Goal: Information Seeking & Learning: Check status

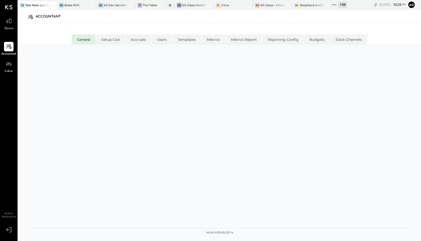
click at [158, 5] on div at bounding box center [166, 5] width 18 height 7
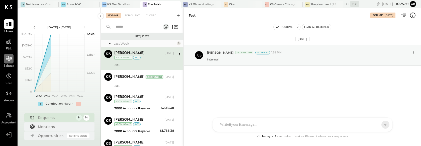
click at [11, 62] on icon at bounding box center [9, 58] width 7 height 7
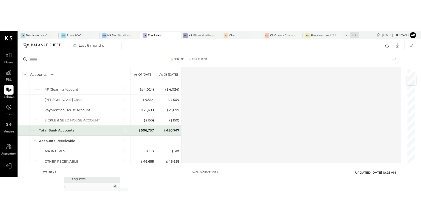
scroll to position [60, 0]
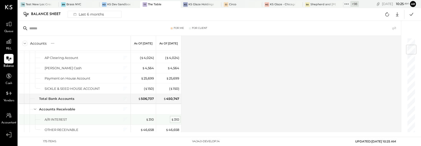
click at [174, 118] on div "$ 310" at bounding box center [175, 119] width 8 height 5
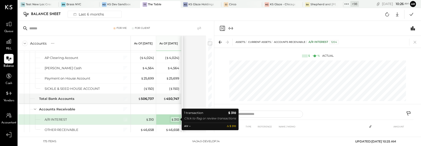
click at [174, 118] on div "$ 310" at bounding box center [175, 119] width 8 height 5
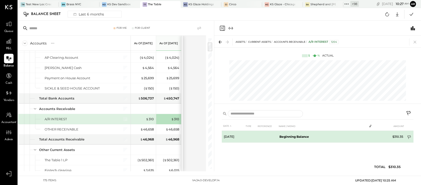
click at [409, 137] on icon at bounding box center [409, 138] width 5 height 5
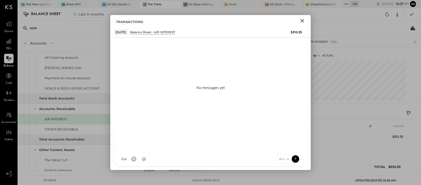
click at [183, 161] on div "AL [PERSON_NAME] S Santa JP [PERSON_NAME] AT [PERSON_NAME] Test User ST Santa T…" at bounding box center [210, 146] width 193 height 42
drag, startPoint x: 296, startPoint y: 159, endPoint x: 284, endPoint y: 161, distance: 11.6
click at [282, 161] on div "ALL" at bounding box center [288, 159] width 25 height 10
click at [286, 159] on icon at bounding box center [288, 159] width 4 height 4
click at [285, 147] on div "INTERNAL" at bounding box center [291, 147] width 30 height 8
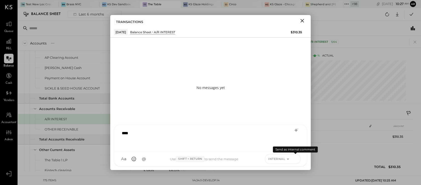
click at [293, 160] on icon at bounding box center [295, 159] width 5 height 5
click at [303, 20] on icon "Close" at bounding box center [302, 21] width 6 height 6
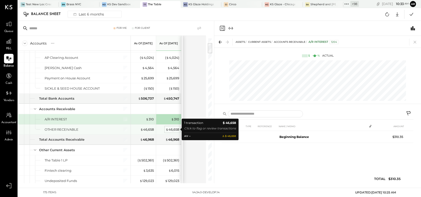
click at [172, 130] on div "$ 46,658" at bounding box center [173, 129] width 14 height 5
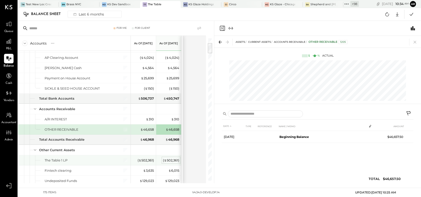
click at [170, 161] on div "( $ 502,361 )" at bounding box center [171, 160] width 16 height 5
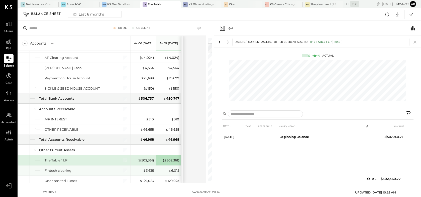
click at [167, 169] on div "$ 6,015" at bounding box center [169, 170] width 20 height 5
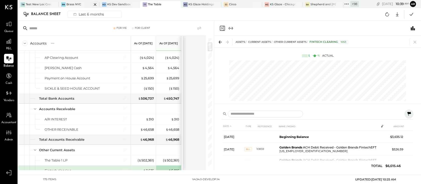
click at [74, 3] on div "Brass NYC" at bounding box center [73, 5] width 15 height 4
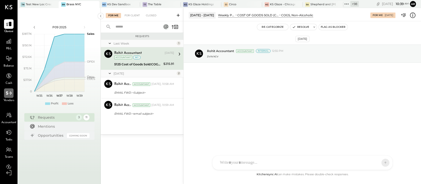
click at [10, 93] on icon at bounding box center [9, 93] width 7 height 7
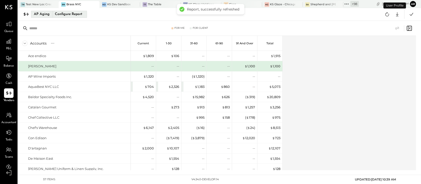
click at [61, 14] on div "Configure Report" at bounding box center [69, 14] width 32 height 7
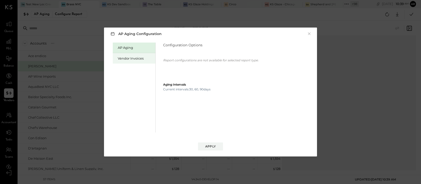
click at [128, 60] on div "Vendor Invoices" at bounding box center [135, 58] width 35 height 5
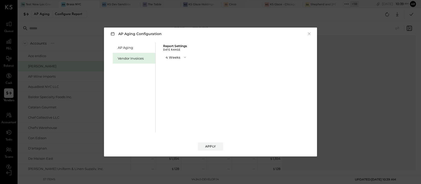
click at [172, 59] on button "4 Weeks" at bounding box center [176, 57] width 26 height 9
click at [172, 72] on div "13 Weeks" at bounding box center [176, 75] width 26 height 9
click at [206, 146] on div "Apply" at bounding box center [210, 146] width 11 height 4
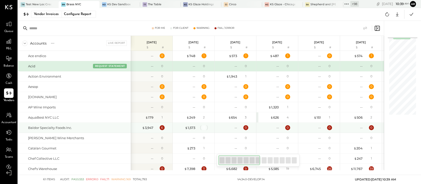
click at [202, 128] on div "3" at bounding box center [203, 127] width 5 height 5
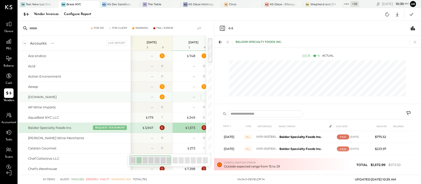
click at [203, 97] on div "0" at bounding box center [204, 97] width 2 height 4
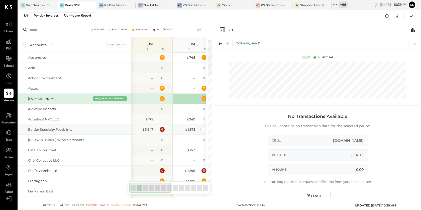
click at [203, 129] on div "3" at bounding box center [203, 129] width 5 height 5
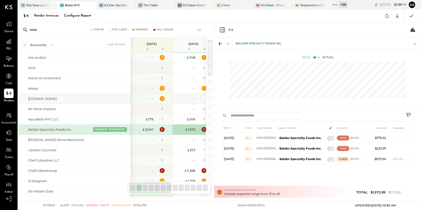
click at [204, 100] on div "0" at bounding box center [204, 98] width 2 height 4
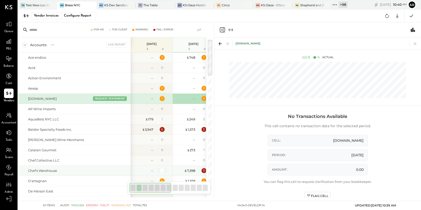
click at [163, 169] on div "0" at bounding box center [162, 170] width 2 height 4
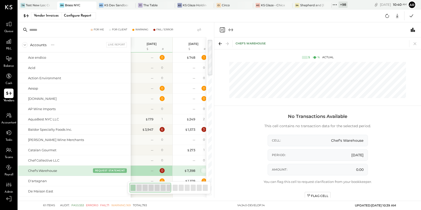
click at [204, 171] on div "11" at bounding box center [203, 170] width 5 height 5
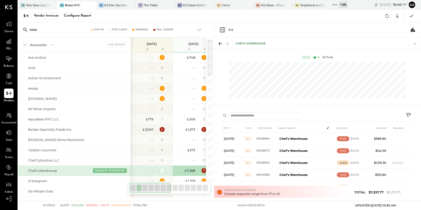
click at [161, 172] on div "0" at bounding box center [162, 170] width 2 height 4
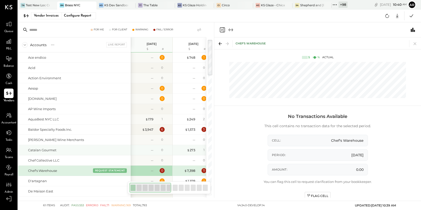
click at [163, 149] on div "0" at bounding box center [163, 150] width 16 height 4
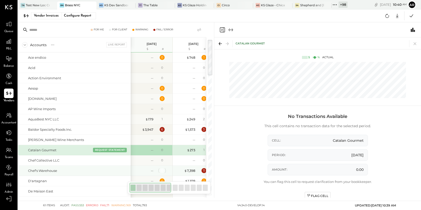
click at [163, 171] on div "0" at bounding box center [162, 170] width 2 height 4
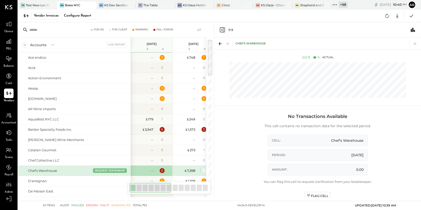
click at [203, 170] on div "11" at bounding box center [203, 170] width 5 height 5
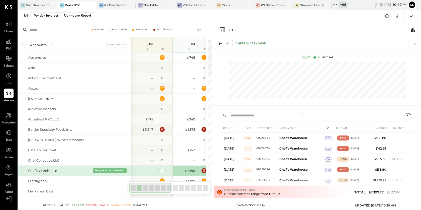
click at [162, 170] on div "0" at bounding box center [162, 170] width 2 height 4
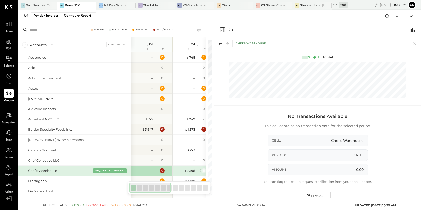
click at [203, 170] on div "11" at bounding box center [203, 170] width 5 height 5
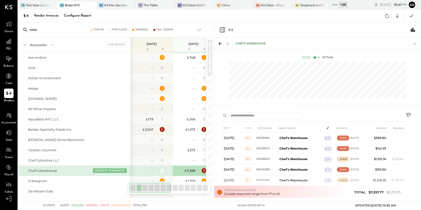
click at [163, 169] on div "0" at bounding box center [162, 170] width 5 height 5
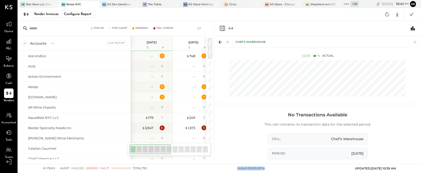
drag, startPoint x: 224, startPoint y: 164, endPoint x: 224, endPoint y: 180, distance: 15.5
click at [224, 173] on html "Queue P&L Balance Cash Vendors Accountant Tasks Teams Payroll Admin v 4.34.0-de…" at bounding box center [210, 86] width 421 height 173
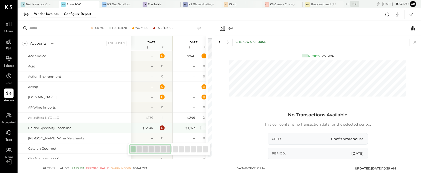
click at [202, 126] on div "3" at bounding box center [203, 127] width 5 height 5
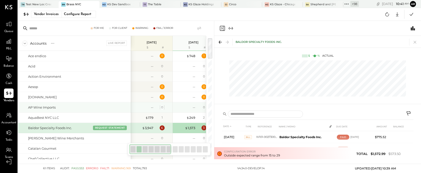
click at [161, 107] on div "0" at bounding box center [162, 107] width 2 height 4
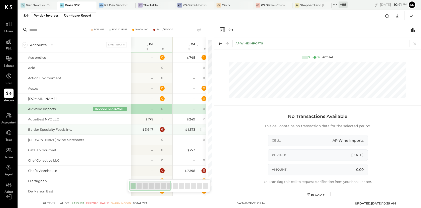
click at [203, 129] on div "3" at bounding box center [203, 129] width 5 height 5
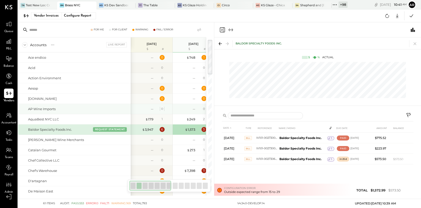
click at [161, 108] on div "0" at bounding box center [162, 108] width 2 height 4
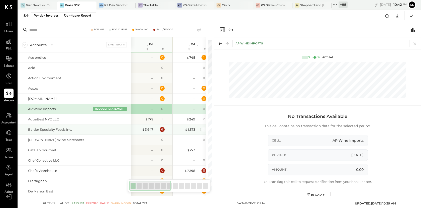
click at [202, 130] on div "3" at bounding box center [203, 129] width 5 height 5
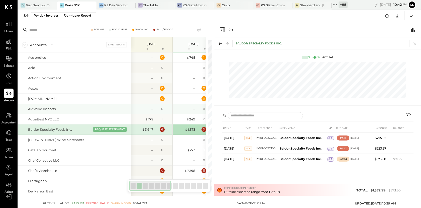
click at [164, 109] on div "0" at bounding box center [163, 108] width 16 height 4
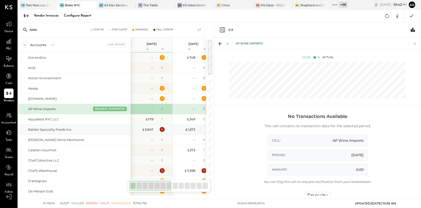
click at [204, 129] on div "3" at bounding box center [203, 129] width 5 height 5
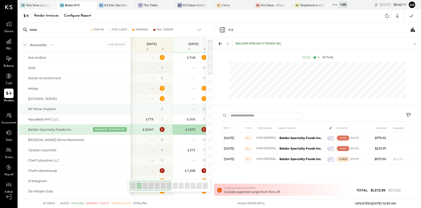
click at [161, 110] on div "0" at bounding box center [163, 108] width 16 height 4
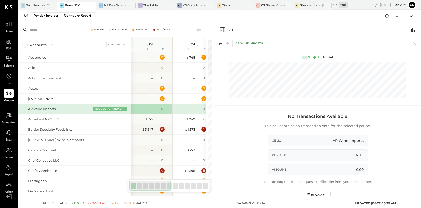
click at [206, 130] on div at bounding box center [206, 116] width 1 height 158
drag, startPoint x: 203, startPoint y: 129, endPoint x: 250, endPoint y: 181, distance: 69.9
click at [203, 129] on div "3" at bounding box center [203, 129] width 5 height 5
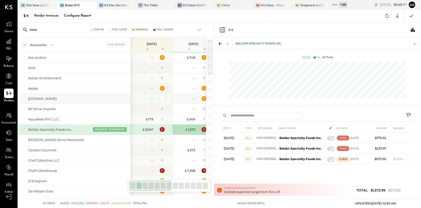
click at [161, 98] on div "0" at bounding box center [162, 98] width 2 height 4
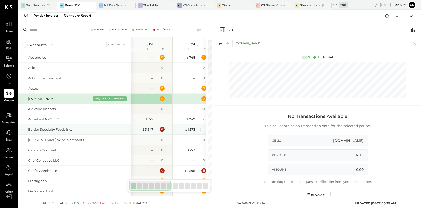
click at [203, 131] on div "3" at bounding box center [203, 129] width 5 height 5
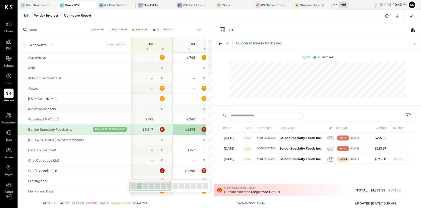
click at [162, 106] on div "0" at bounding box center [162, 108] width 2 height 4
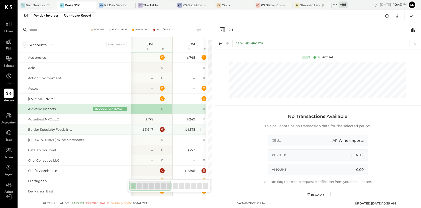
click at [203, 128] on div "3" at bounding box center [203, 129] width 5 height 5
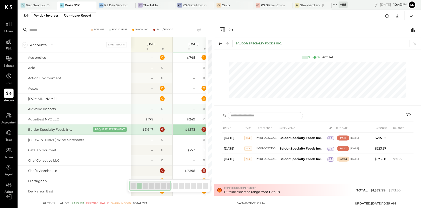
click at [165, 107] on div "0" at bounding box center [163, 108] width 16 height 4
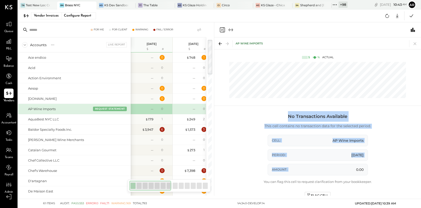
drag, startPoint x: 359, startPoint y: 165, endPoint x: 288, endPoint y: 118, distance: 85.2
click at [288, 118] on div "No Transactions Available This cell contains no transaction data for the select…" at bounding box center [318, 154] width 192 height 87
click at [248, 141] on div "No Transactions Available This cell contains no transaction data for the select…" at bounding box center [318, 154] width 192 height 87
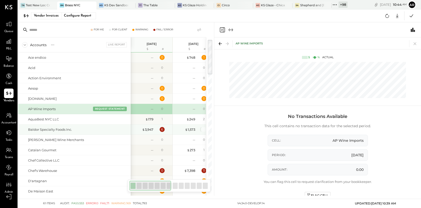
click at [203, 130] on div "3" at bounding box center [203, 129] width 5 height 5
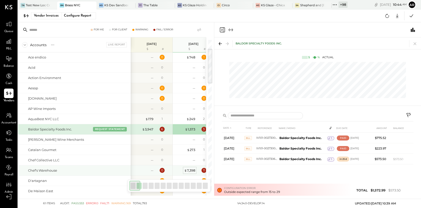
scroll to position [38, 0]
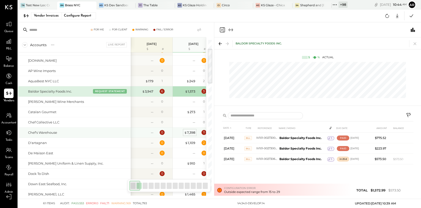
click at [192, 133] on div "$ 7,398" at bounding box center [189, 132] width 11 height 5
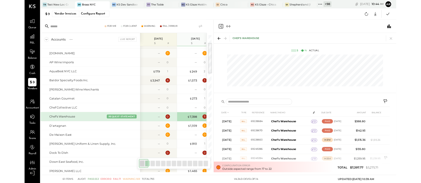
scroll to position [71, 0]
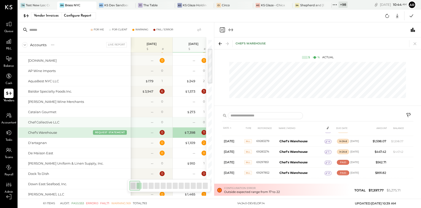
click at [160, 122] on div "0" at bounding box center [163, 122] width 16 height 4
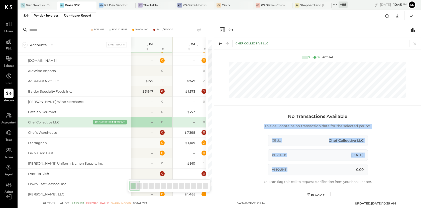
drag, startPoint x: 344, startPoint y: 175, endPoint x: 249, endPoint y: 123, distance: 109.3
click at [249, 123] on div "No Transactions Available This cell contains no transaction data for the select…" at bounding box center [318, 154] width 192 height 87
drag, startPoint x: 249, startPoint y: 123, endPoint x: 329, endPoint y: 163, distance: 89.7
click at [329, 163] on div "No Transactions Available This cell contains no transaction data for the select…" at bounding box center [318, 154] width 192 height 87
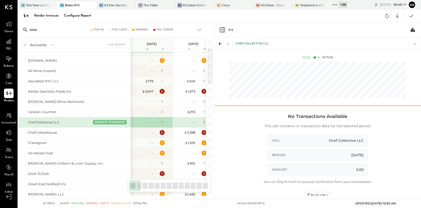
click at [277, 105] on div at bounding box center [317, 105] width 207 height 2
drag, startPoint x: 324, startPoint y: 195, endPoint x: 267, endPoint y: 191, distance: 56.8
click at [267, 191] on div "No Transactions Available This cell contains no transaction data for the select…" at bounding box center [318, 154] width 192 height 87
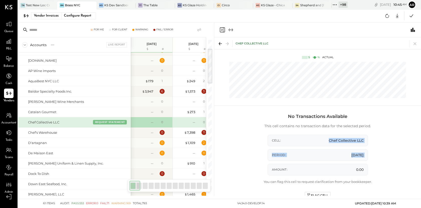
drag, startPoint x: 319, startPoint y: 164, endPoint x: 301, endPoint y: 121, distance: 46.3
click at [335, 126] on div "No Transactions Available This cell contains no transaction data for the select…" at bounding box center [318, 154] width 192 height 87
click at [253, 156] on div "No Transactions Available This cell contains no transaction data for the select…" at bounding box center [318, 154] width 192 height 87
click at [116, 122] on button "REQUEST STATEMENT" at bounding box center [110, 121] width 34 height 5
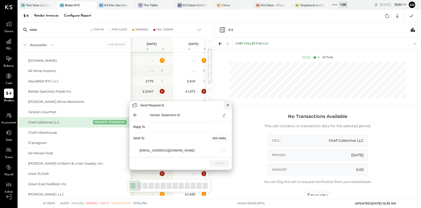
click at [226, 105] on icon at bounding box center [228, 105] width 4 height 4
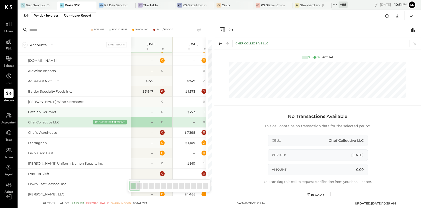
click at [116, 112] on div "Catalan Gourmet" at bounding box center [78, 111] width 101 height 5
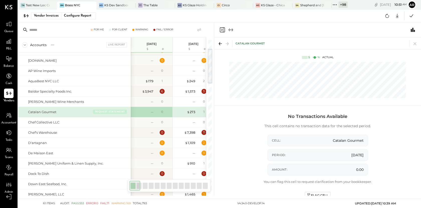
click at [113, 111] on button "REQUEST STATEMENT" at bounding box center [110, 111] width 34 height 5
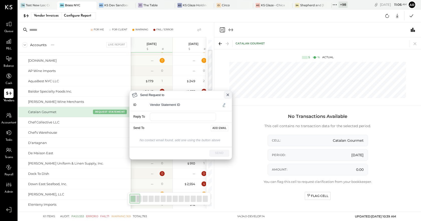
click at [227, 94] on icon at bounding box center [228, 95] width 2 height 2
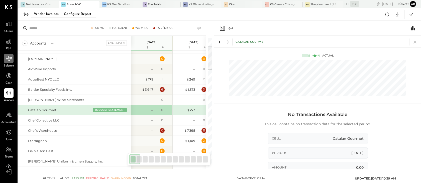
click at [10, 59] on icon at bounding box center [9, 58] width 6 height 5
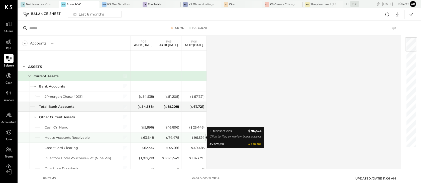
click at [197, 138] on div "$ 96,524" at bounding box center [197, 138] width 13 height 5
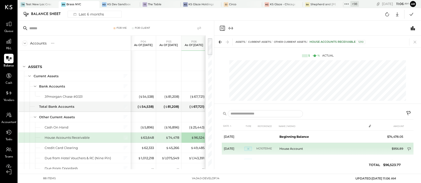
click at [407, 148] on icon at bounding box center [409, 150] width 5 height 5
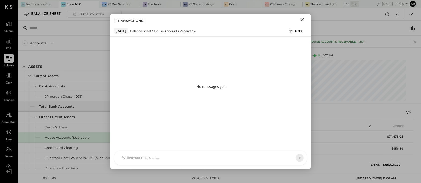
click at [140, 156] on div at bounding box center [205, 158] width 173 height 11
click at [287, 159] on icon at bounding box center [288, 158] width 4 height 4
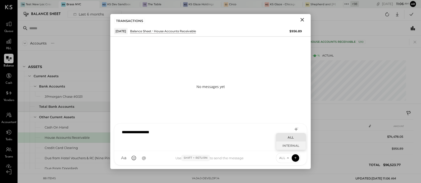
click at [285, 148] on div "INTERNAL" at bounding box center [291, 146] width 30 height 8
click at [296, 159] on icon at bounding box center [295, 158] width 5 height 5
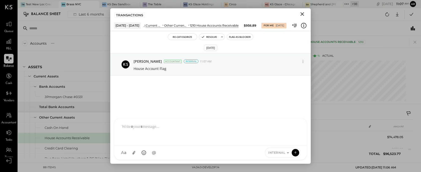
click at [305, 14] on icon "Close" at bounding box center [302, 14] width 6 height 6
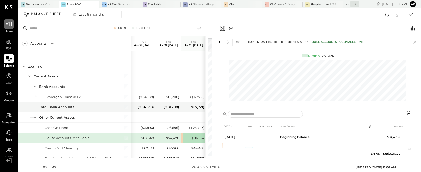
click at [7, 28] on div at bounding box center [9, 24] width 10 height 10
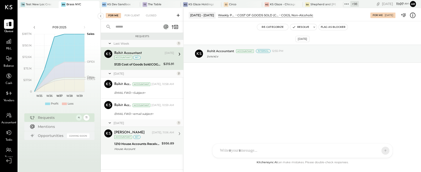
click at [145, 143] on div "1210 House Accounts Receivable" at bounding box center [137, 143] width 46 height 5
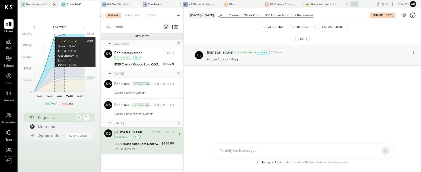
click at [39, 2] on div "TN Test New Loc Create" at bounding box center [34, 4] width 33 height 5
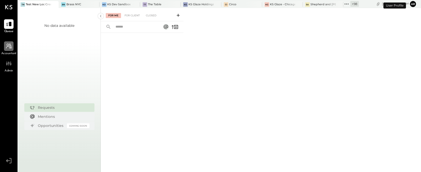
click at [6, 50] on div at bounding box center [9, 46] width 10 height 10
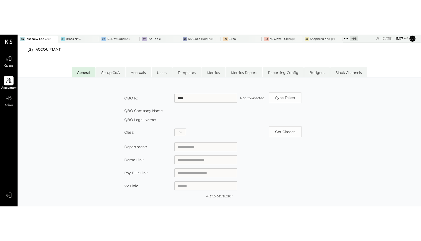
scroll to position [68, 0]
